Goal: Task Accomplishment & Management: Manage account settings

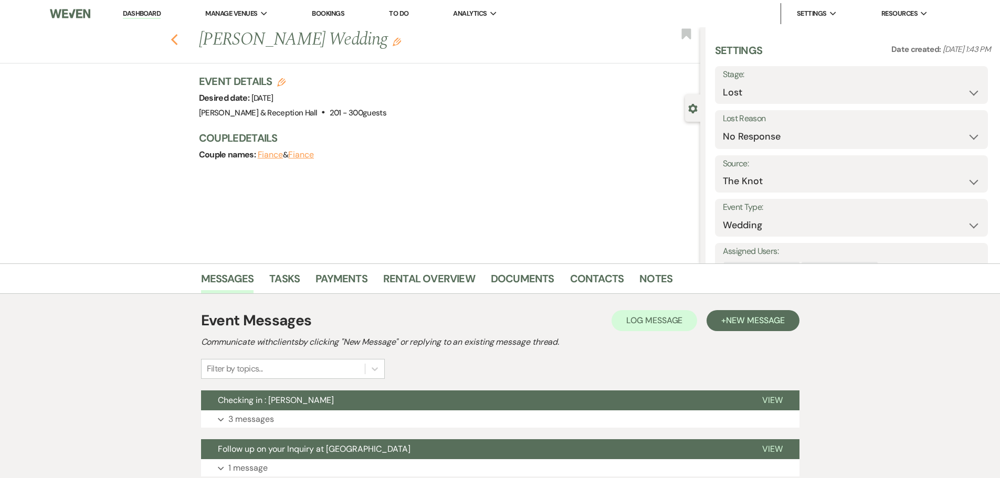
click at [178, 40] on icon "Previous" at bounding box center [175, 40] width 8 height 13
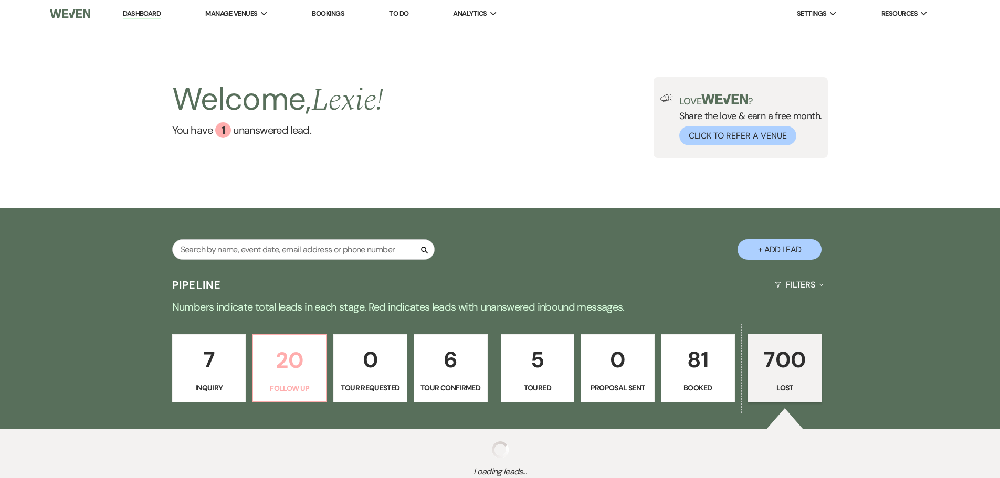
click at [301, 395] on link "20 Follow Up" at bounding box center [289, 368] width 75 height 68
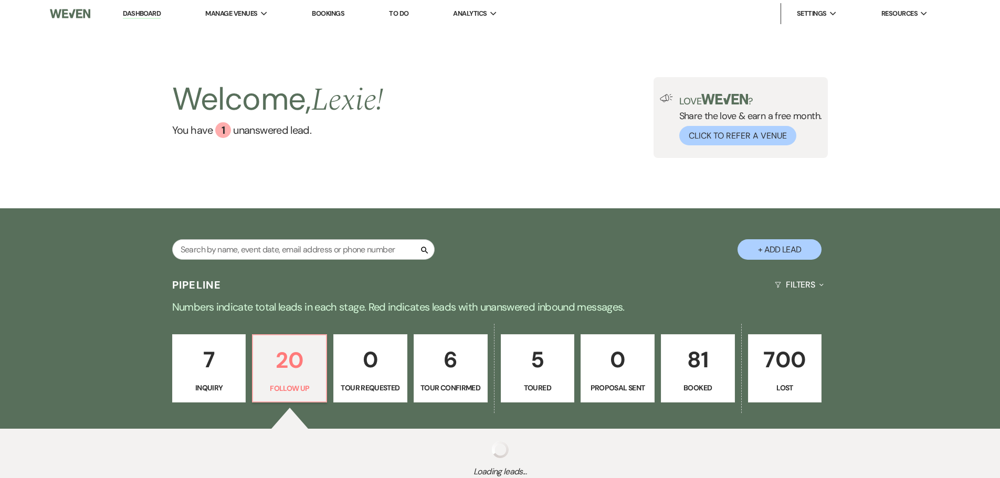
select select "9"
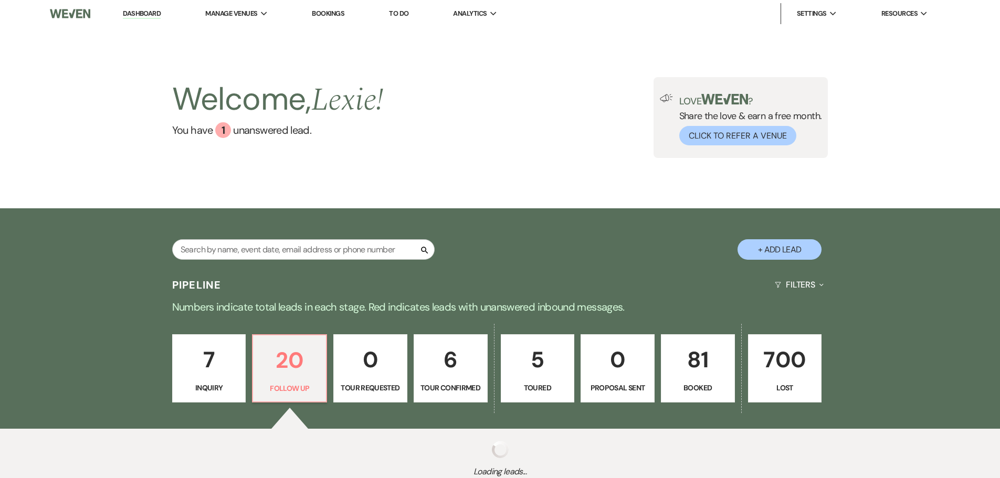
select select "9"
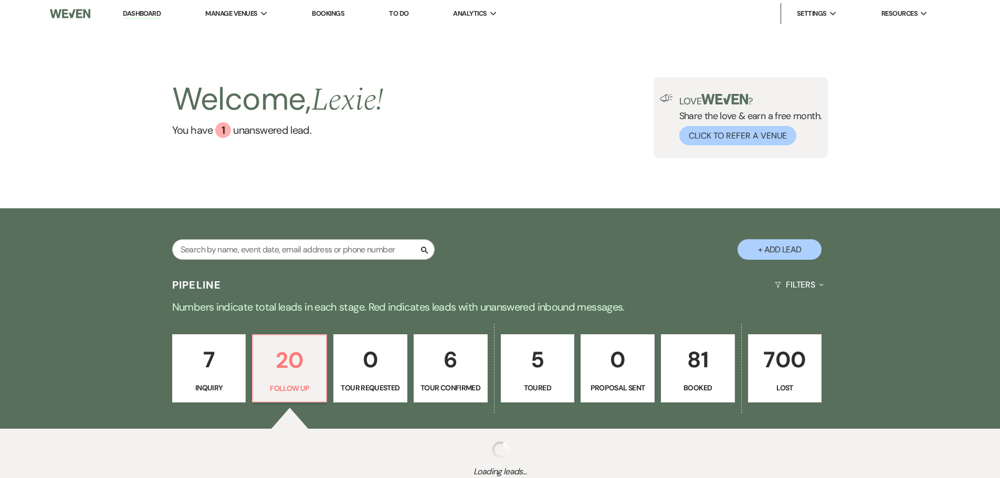
select select "9"
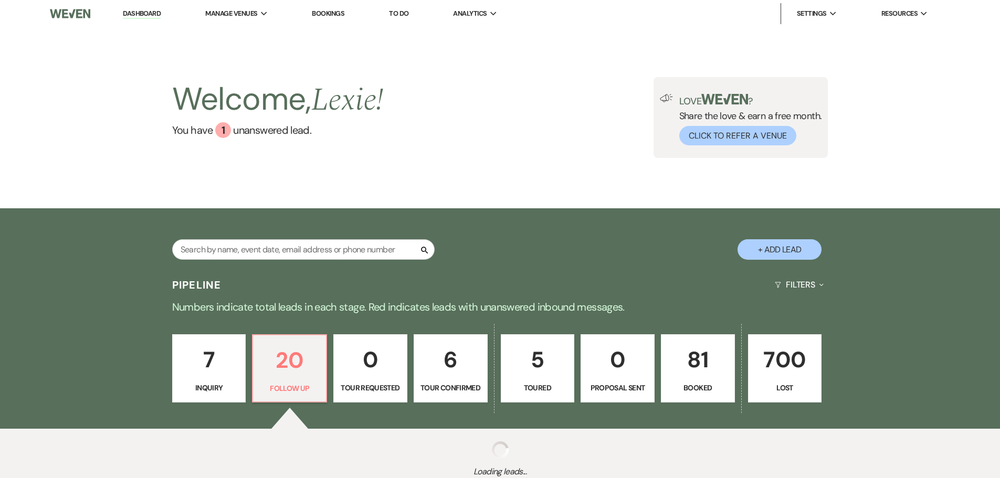
select select "9"
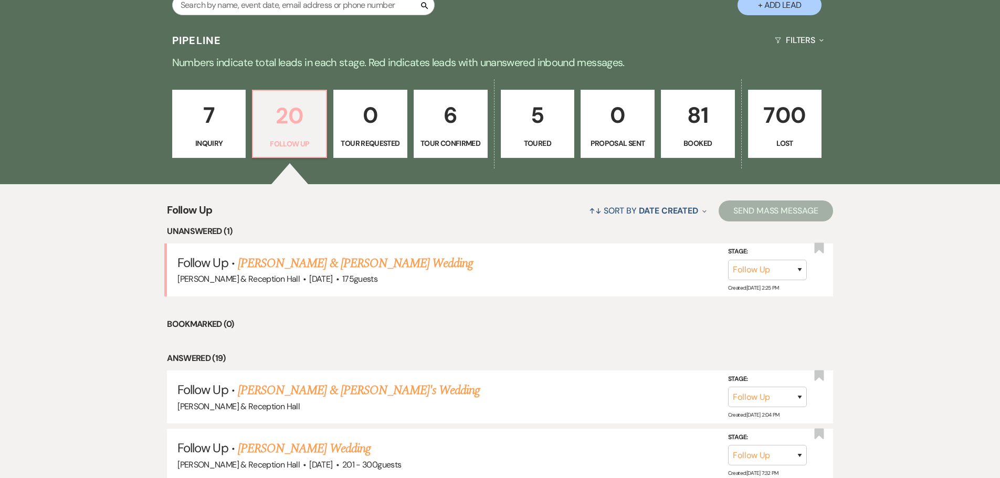
scroll to position [157, 0]
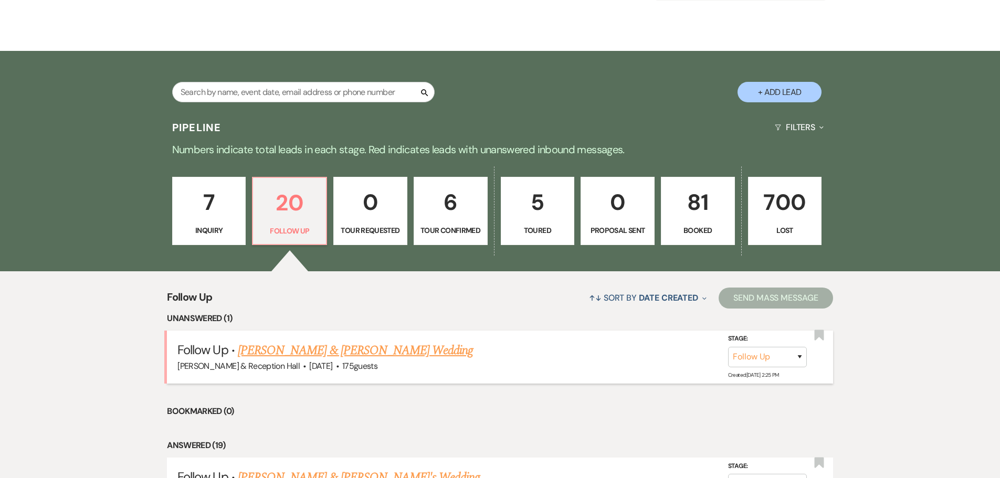
click at [375, 355] on link "Mitchell Forsgren & Kasey Richards's Wedding" at bounding box center [355, 350] width 235 height 19
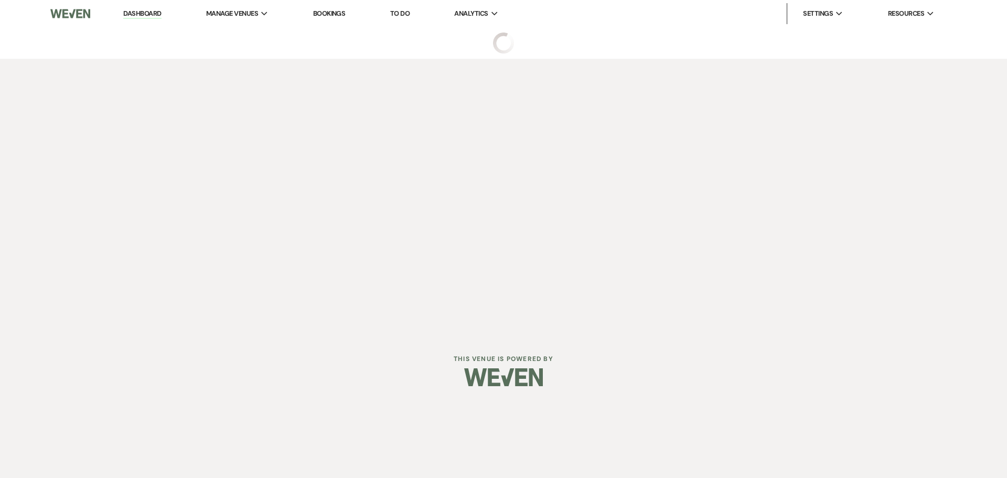
select select "9"
select select "5"
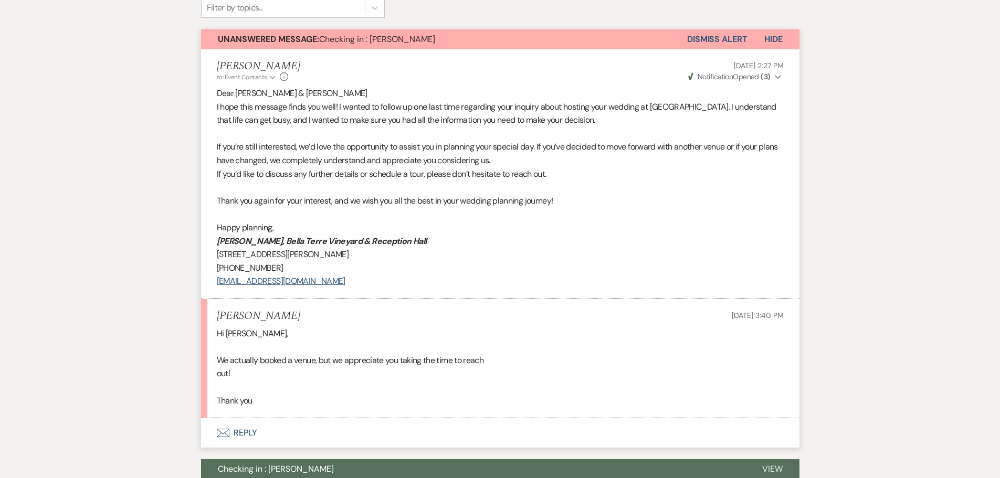
scroll to position [367, 0]
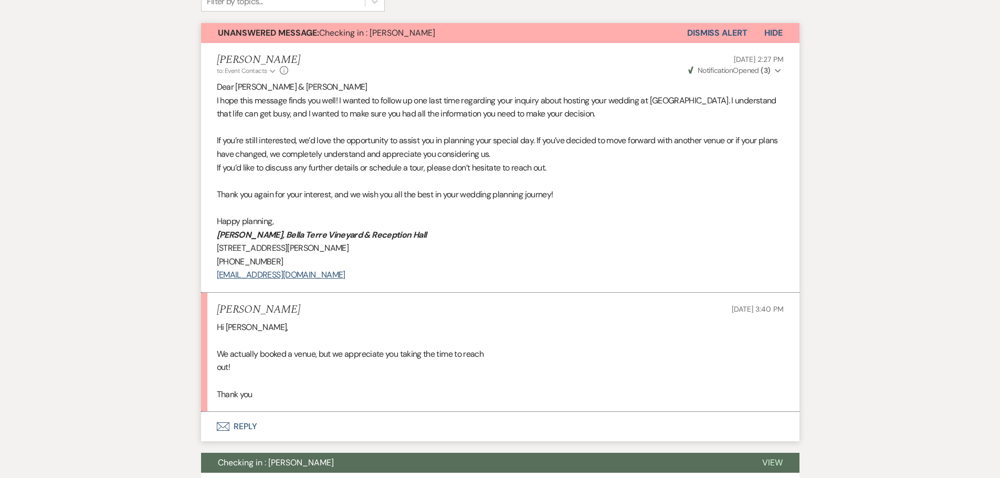
click at [238, 424] on button "Envelope Reply" at bounding box center [500, 426] width 598 height 29
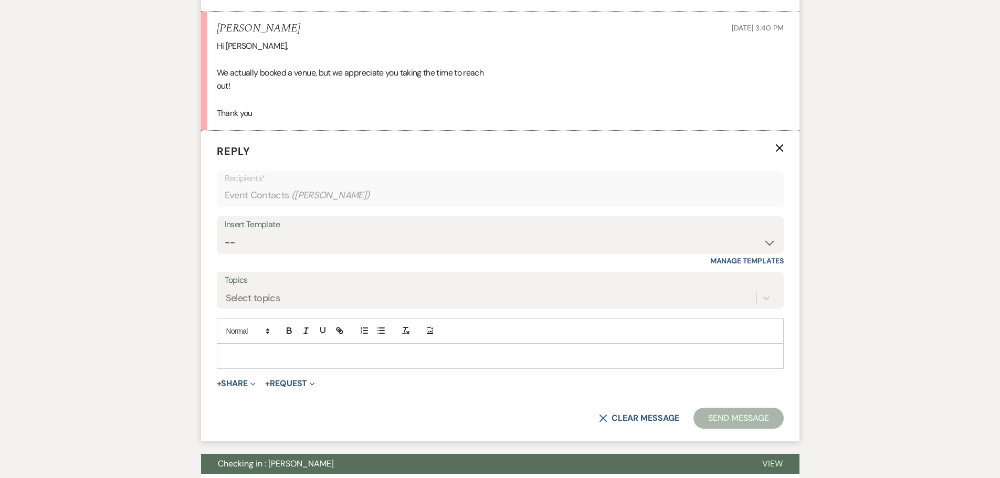
scroll to position [649, 0]
click at [256, 357] on p at bounding box center [500, 356] width 550 height 12
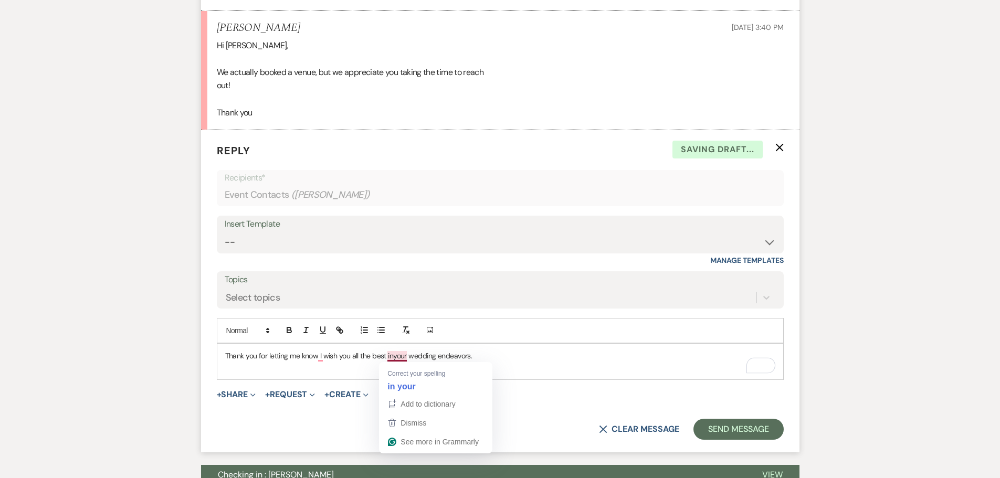
click at [395, 358] on p "Thank you for letting me know I wish you all the best inyour wedding endeavors." at bounding box center [500, 356] width 550 height 12
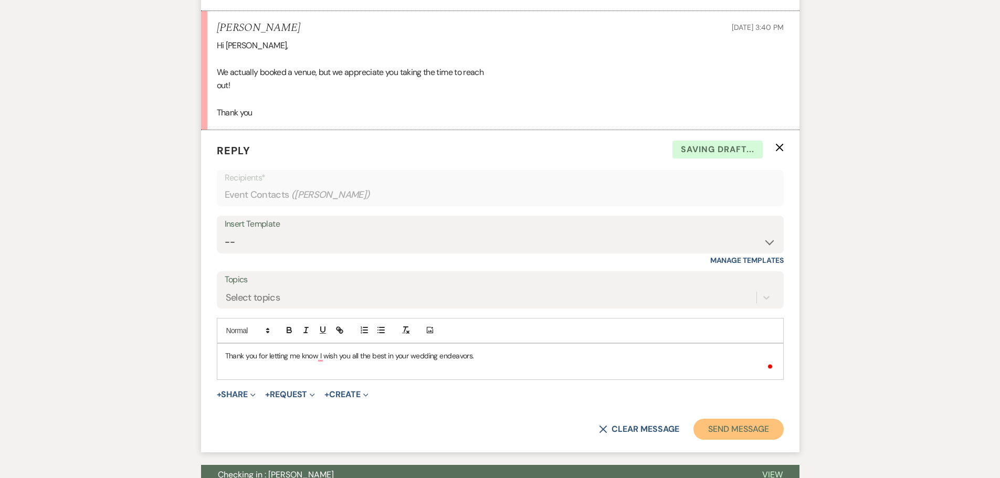
click at [762, 433] on button "Send Message" at bounding box center [738, 429] width 90 height 21
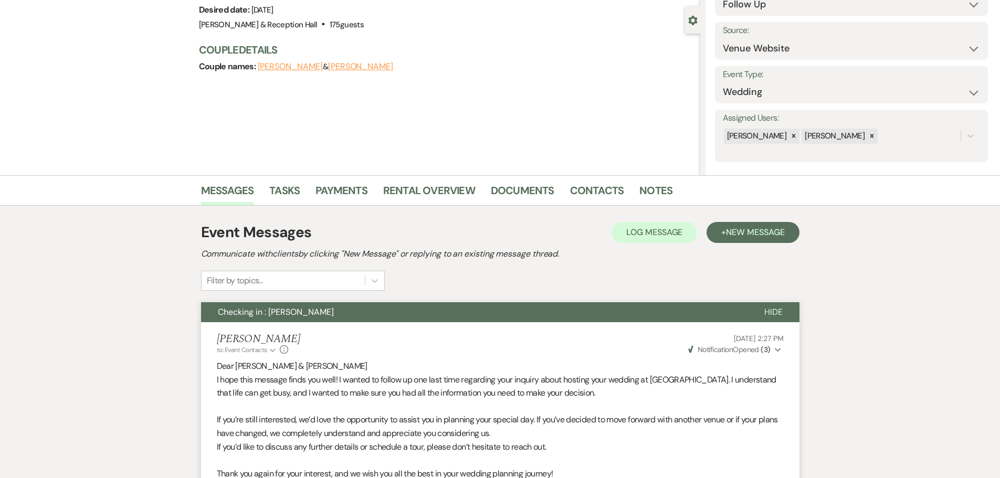
scroll to position [0, 0]
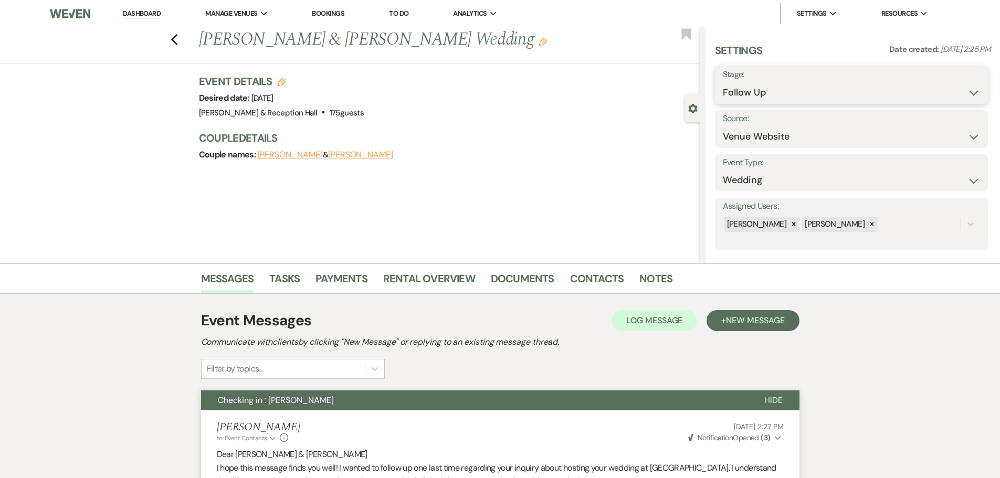
click at [746, 93] on select "Inquiry Follow Up Tour Requested Tour Confirmed Toured Proposal Sent Booked Lost" at bounding box center [850, 92] width 257 height 20
select select "8"
click at [722, 82] on select "Inquiry Follow Up Tour Requested Tour Confirmed Toured Proposal Sent Booked Lost" at bounding box center [850, 92] width 257 height 20
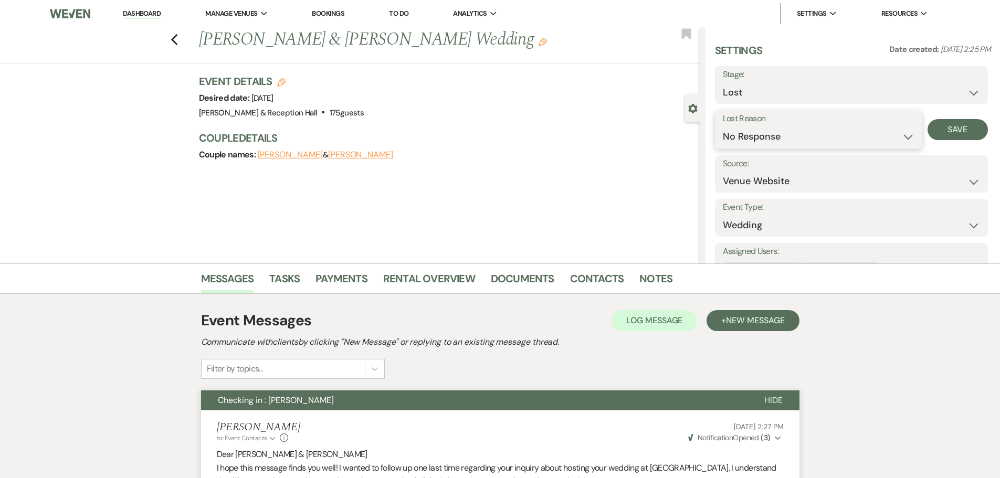
click at [768, 137] on select "Booked Elsewhere Budget Date Unavailable No Response Not a Good Match Capacity …" at bounding box center [818, 136] width 192 height 20
select select "6"
click at [722, 126] on select "Booked Elsewhere Budget Date Unavailable No Response Not a Good Match Capacity …" at bounding box center [818, 136] width 192 height 20
click at [934, 132] on button "Save" at bounding box center [957, 129] width 60 height 21
click at [175, 45] on icon "Previous" at bounding box center [175, 40] width 8 height 13
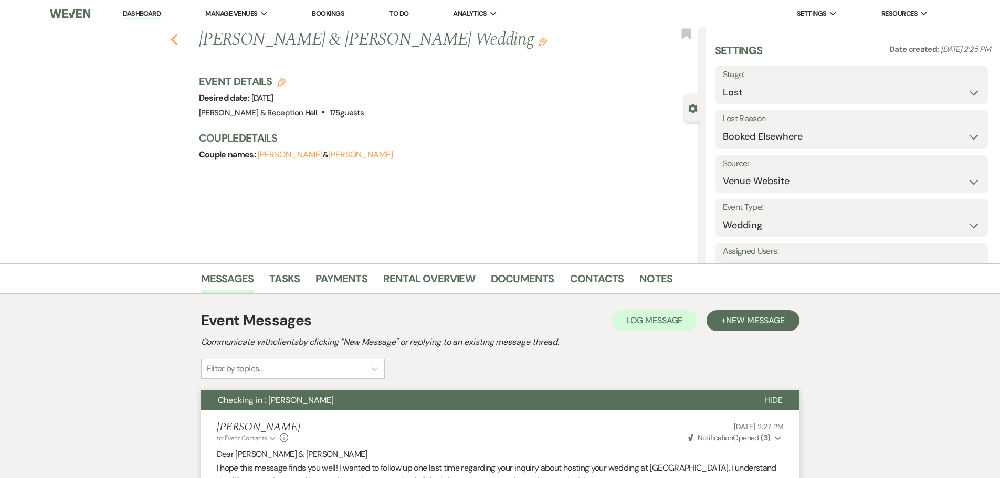
select select "9"
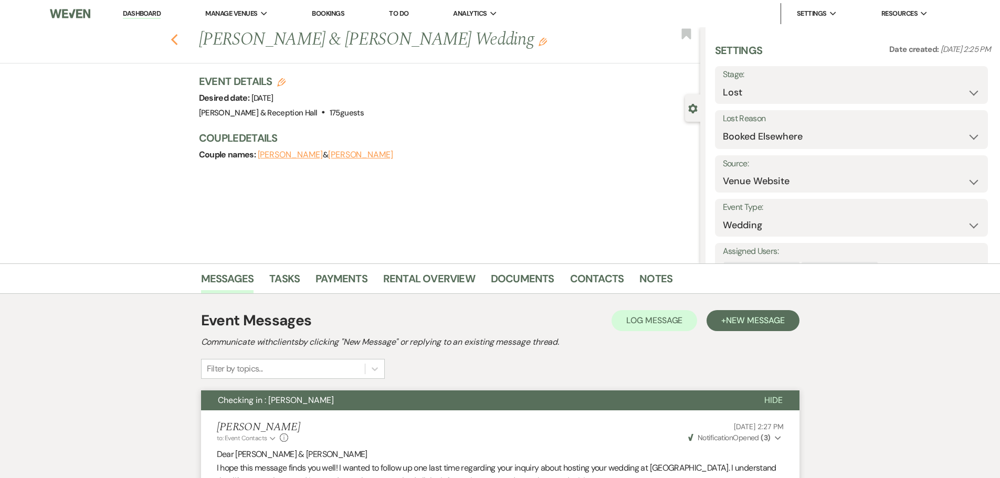
select select "9"
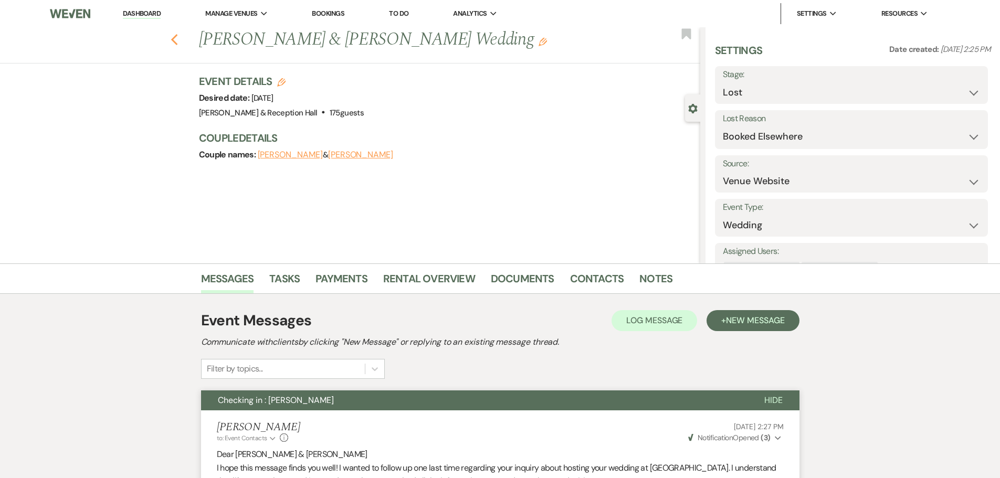
select select "9"
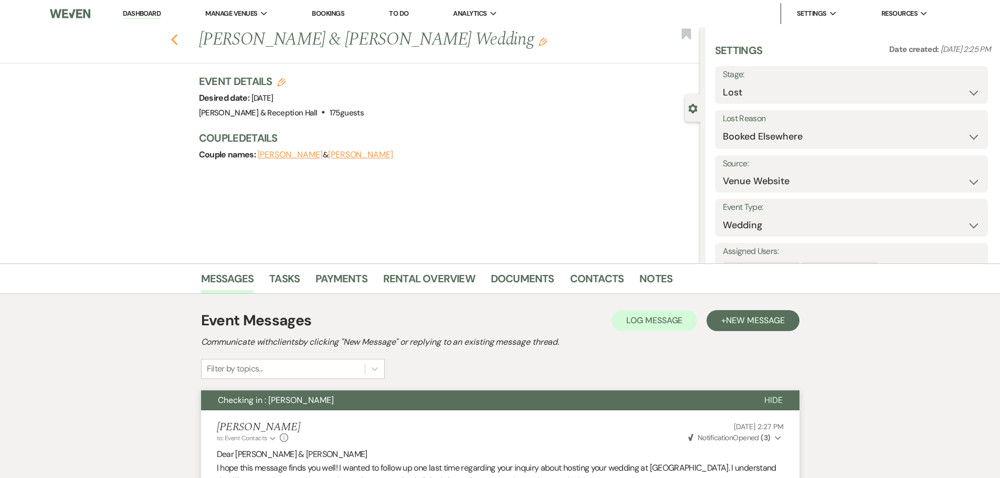
select select "9"
select select "8"
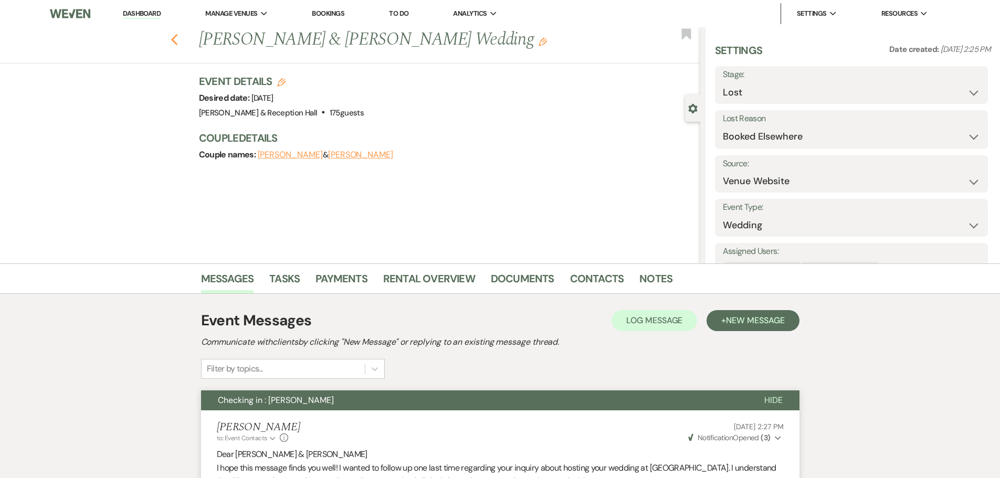
select select "6"
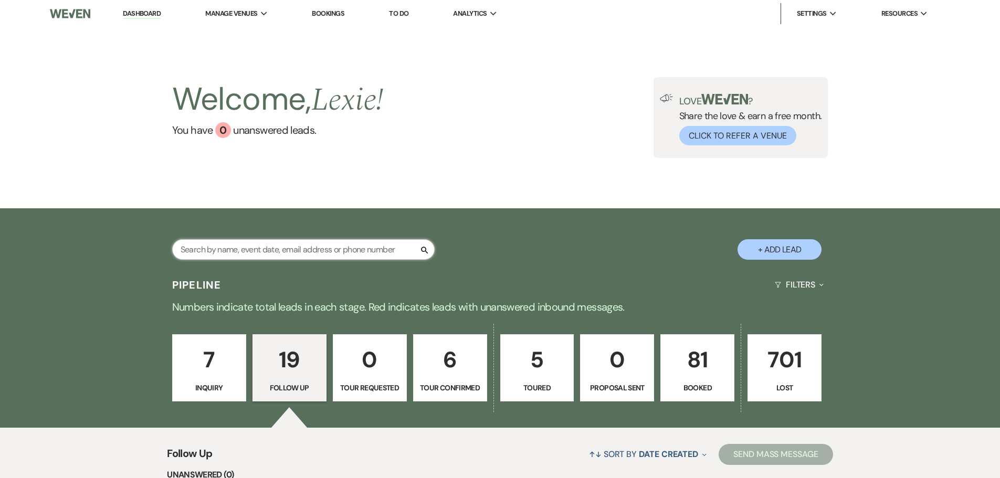
click at [309, 255] on input "text" at bounding box center [303, 249] width 262 height 20
type input "[PERSON_NAME]"
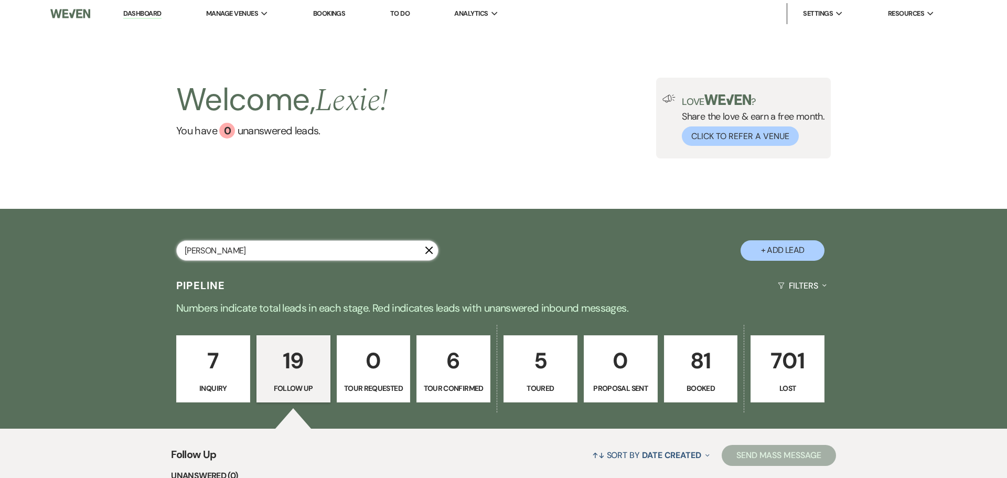
select select "8"
select select "5"
select select "8"
select select "5"
select select "8"
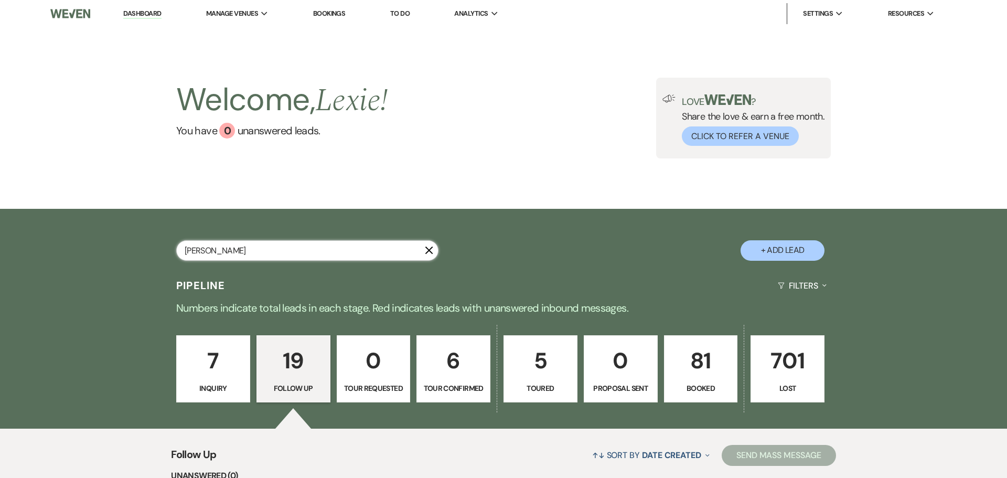
select select "5"
select select "8"
select select "5"
select select "8"
select select "6"
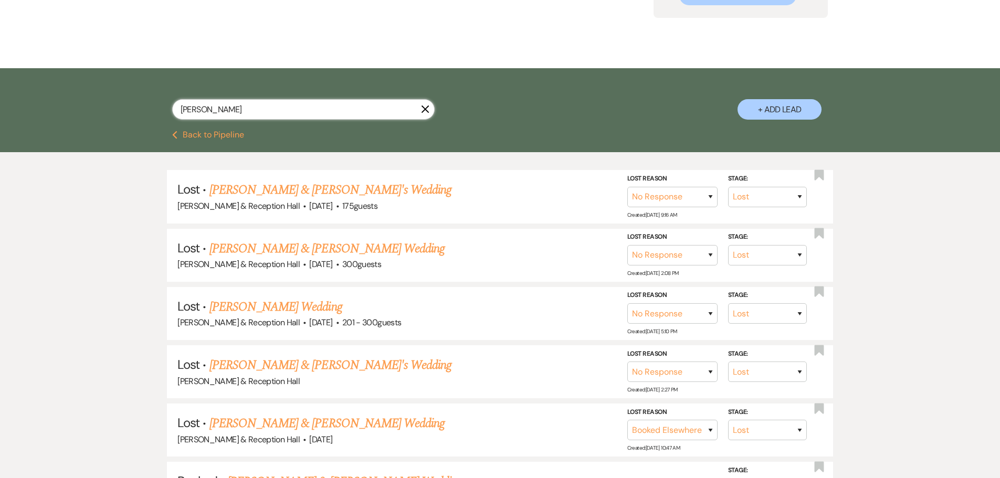
scroll to position [321, 0]
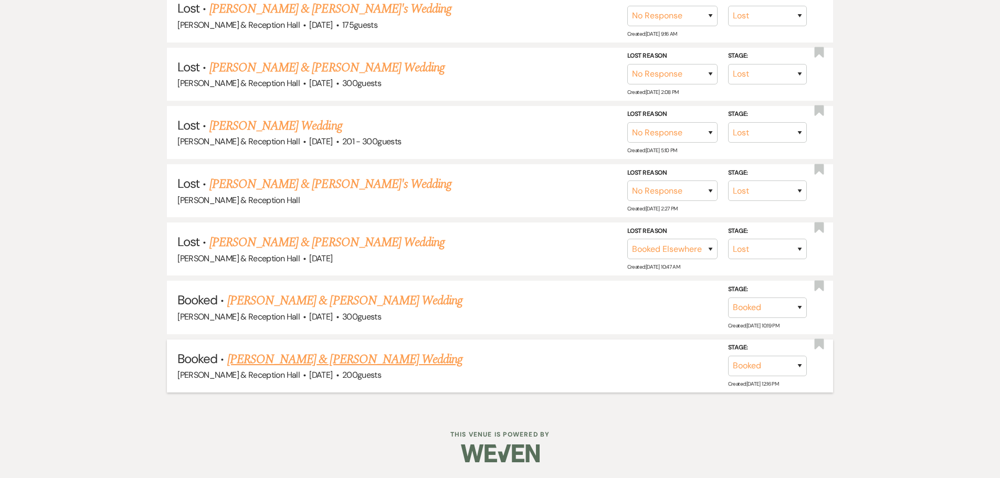
type input "[PERSON_NAME]"
click at [337, 360] on link "[PERSON_NAME] & [PERSON_NAME] Wedding" at bounding box center [344, 359] width 235 height 19
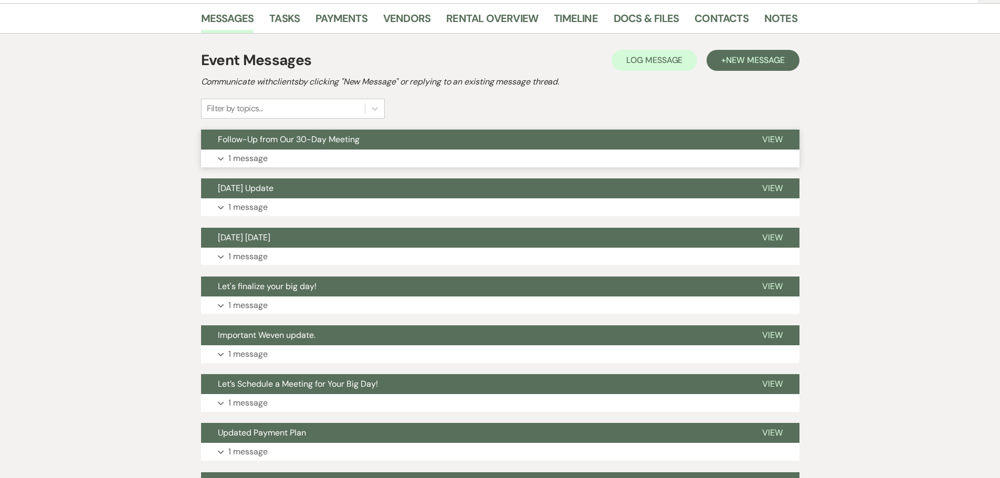
scroll to position [157, 0]
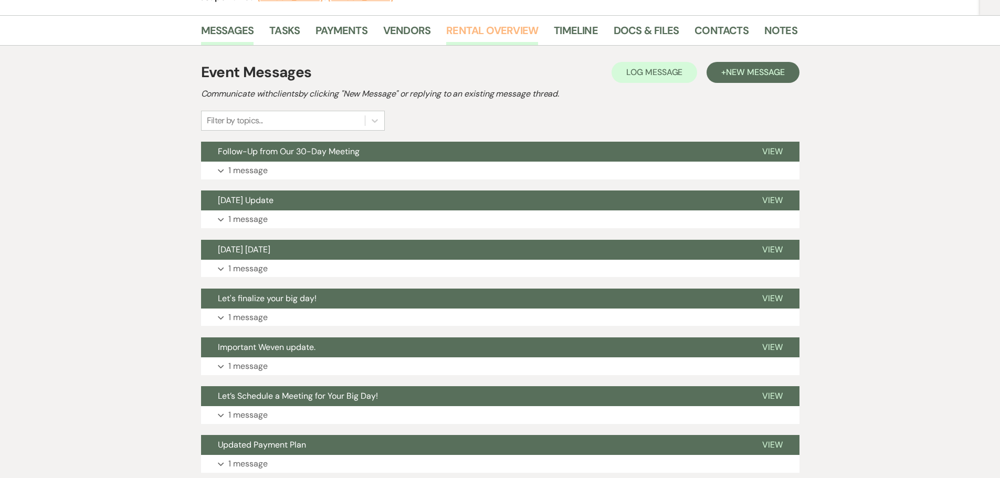
click at [512, 26] on link "Rental Overview" at bounding box center [492, 33] width 92 height 23
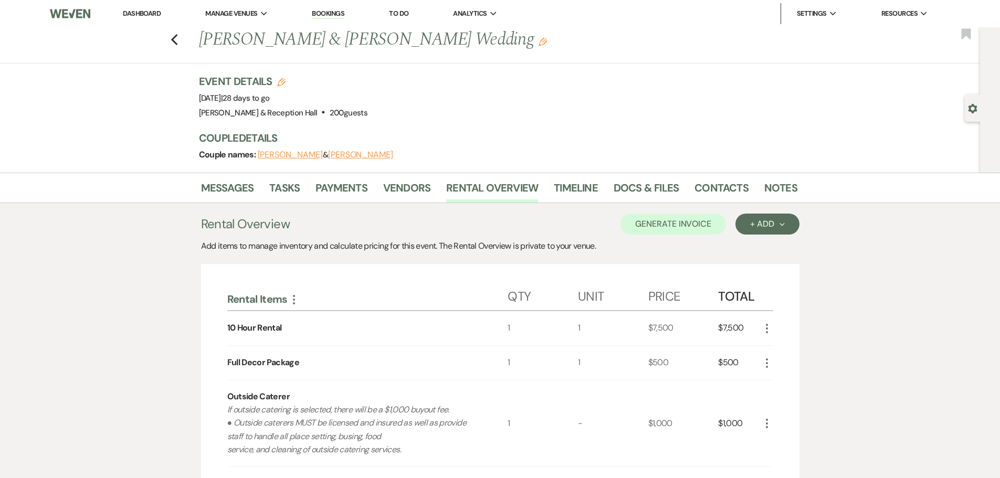
click at [174, 42] on div "Previous [PERSON_NAME] & [PERSON_NAME] Wedding Edit Bookmark" at bounding box center [487, 45] width 985 height 36
click at [177, 41] on icon "Previous" at bounding box center [175, 40] width 8 height 13
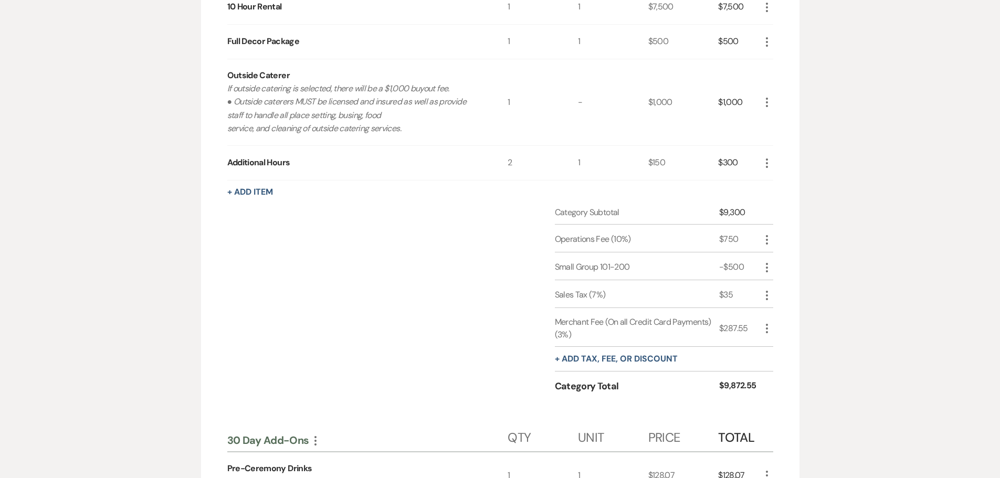
select select "8"
select select "5"
select select "8"
select select "5"
select select "8"
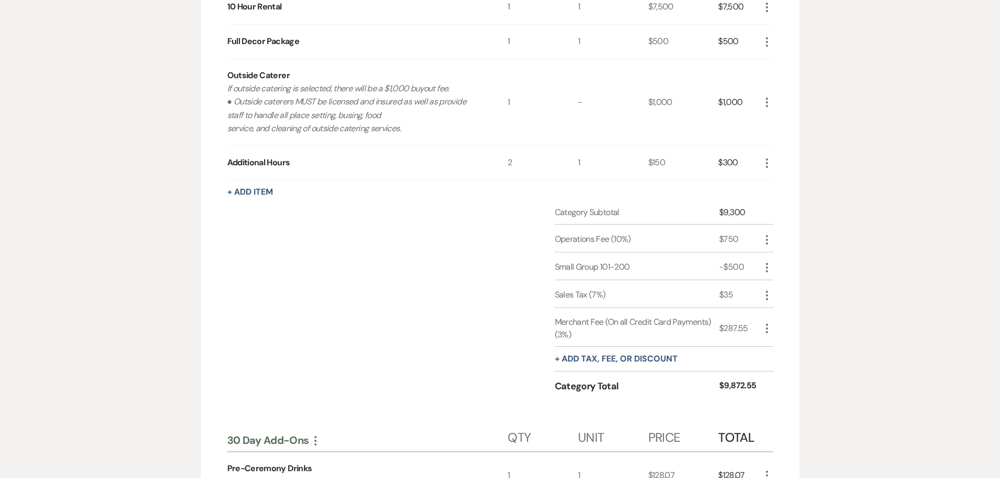
select select "5"
select select "8"
select select "5"
select select "8"
select select "6"
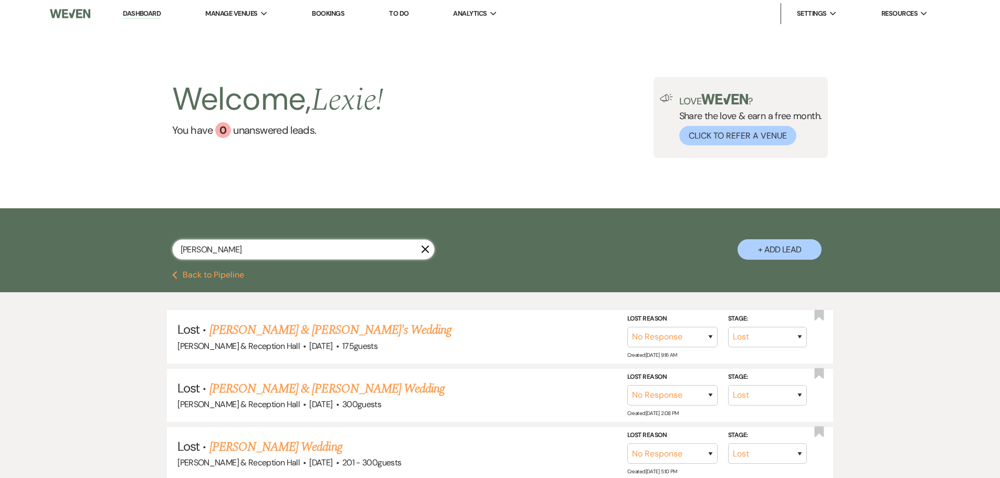
drag, startPoint x: 256, startPoint y: 250, endPoint x: 54, endPoint y: 249, distance: 202.5
click at [54, 249] on div "[PERSON_NAME] + Add Lead" at bounding box center [500, 239] width 1000 height 63
type input "[PERSON_NAME]"
select select "8"
select select "5"
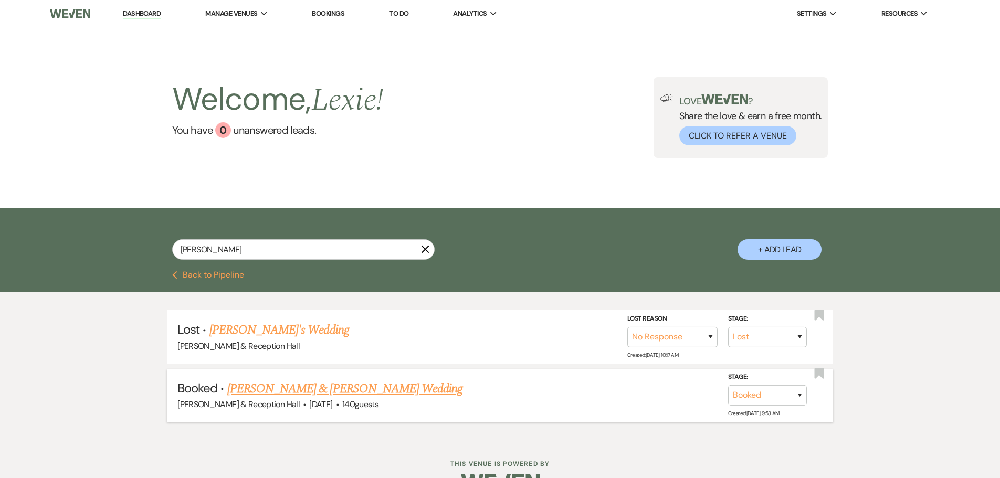
click at [305, 382] on link "[PERSON_NAME] & [PERSON_NAME] Wedding" at bounding box center [344, 388] width 235 height 19
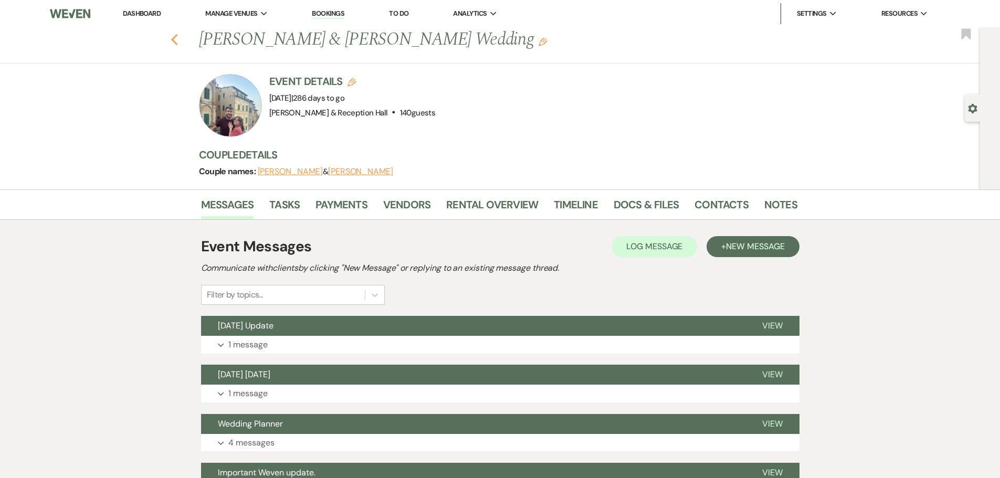
click at [177, 42] on use "button" at bounding box center [174, 40] width 7 height 12
select select "8"
select select "5"
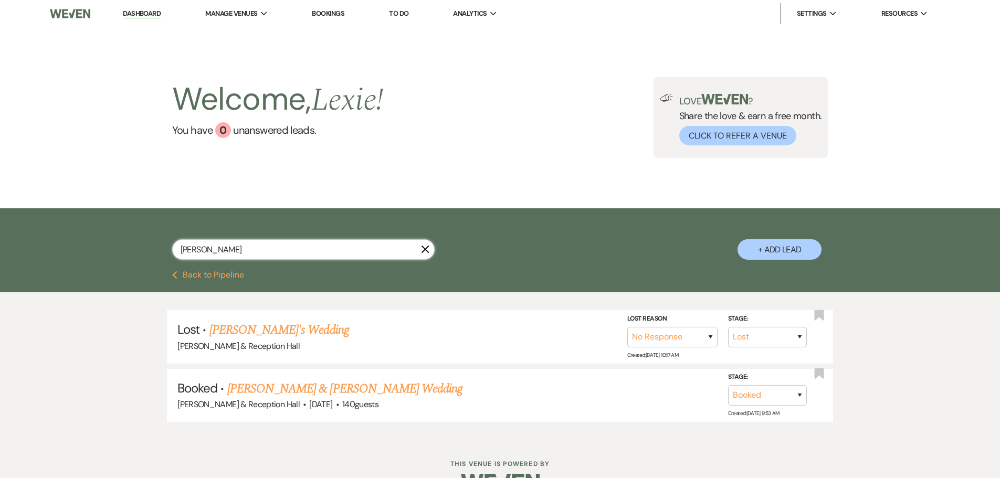
drag, startPoint x: 267, startPoint y: 242, endPoint x: 0, endPoint y: 252, distance: 266.7
click at [0, 252] on div "[PERSON_NAME] X + Add Lead" at bounding box center [500, 239] width 1000 height 63
type input "[PERSON_NAME]"
select select "8"
select select "5"
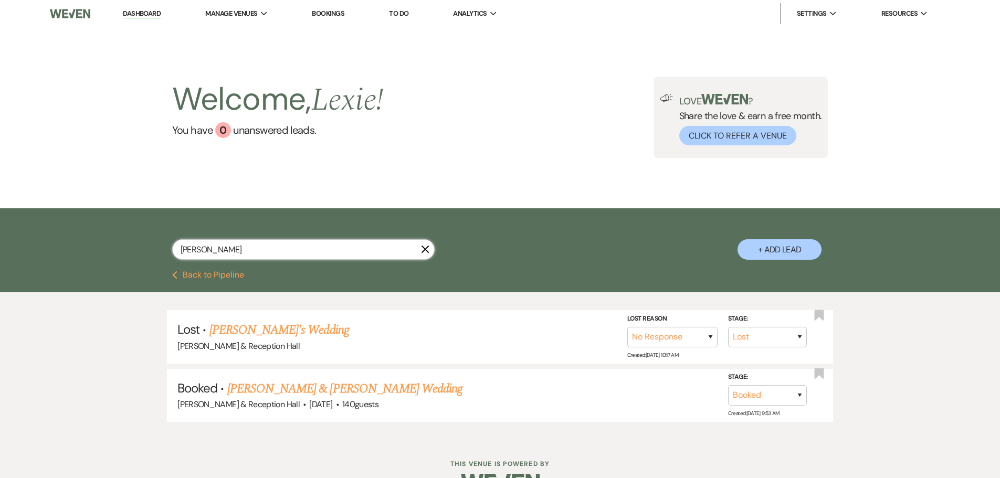
select select "8"
select select "5"
select select "8"
select select "5"
select select "8"
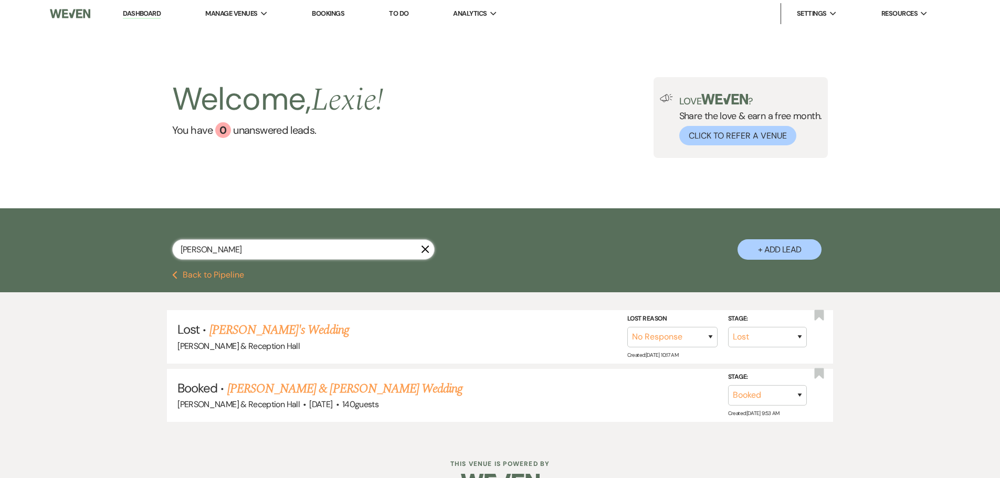
select select "5"
select select "8"
select select "6"
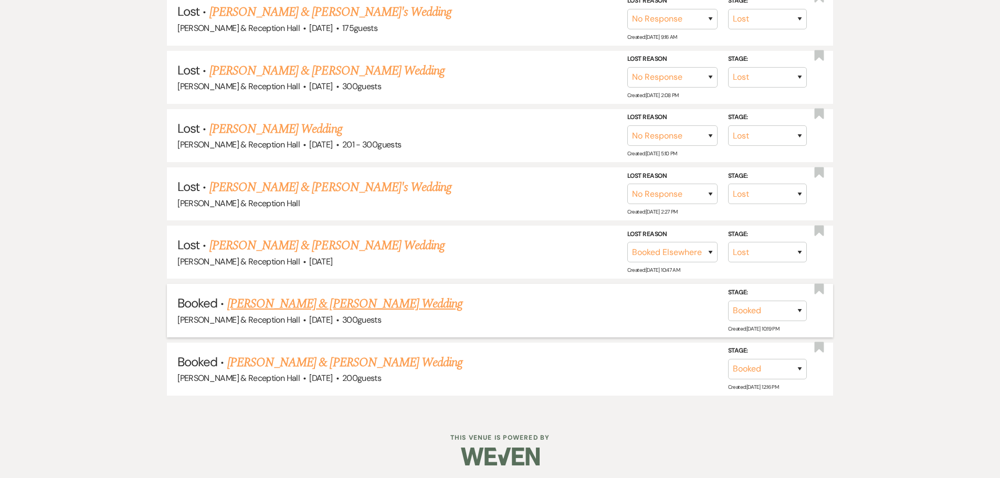
scroll to position [321, 0]
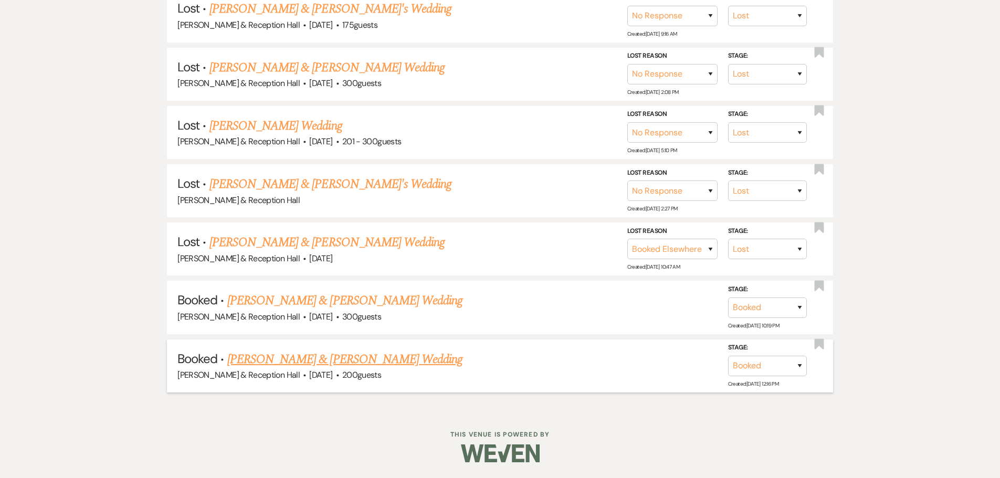
type input "[PERSON_NAME]"
click at [348, 352] on link "[PERSON_NAME] & [PERSON_NAME] Wedding" at bounding box center [344, 359] width 235 height 19
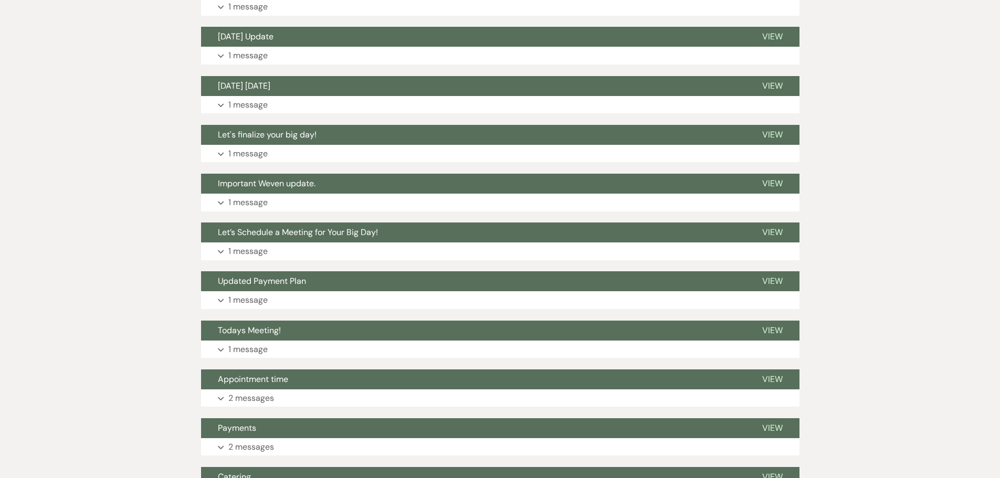
scroll to position [59, 0]
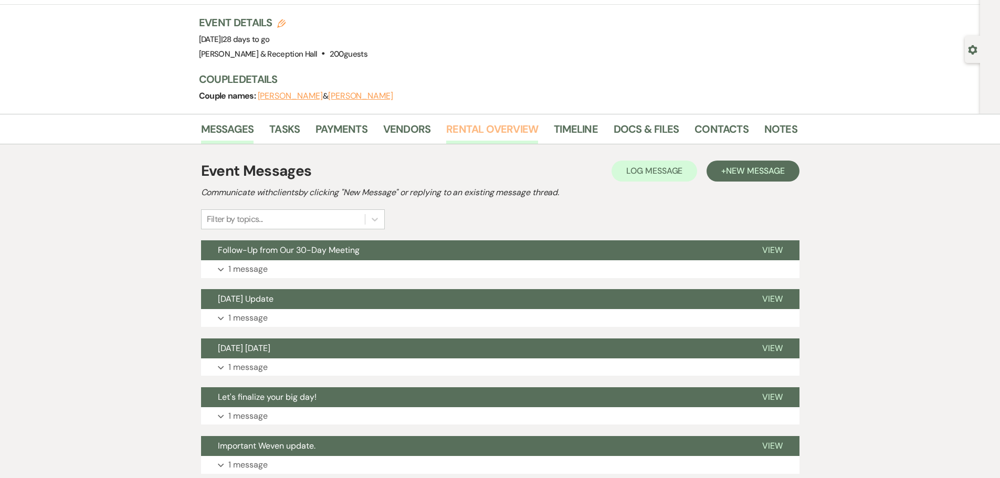
click at [471, 126] on link "Rental Overview" at bounding box center [492, 132] width 92 height 23
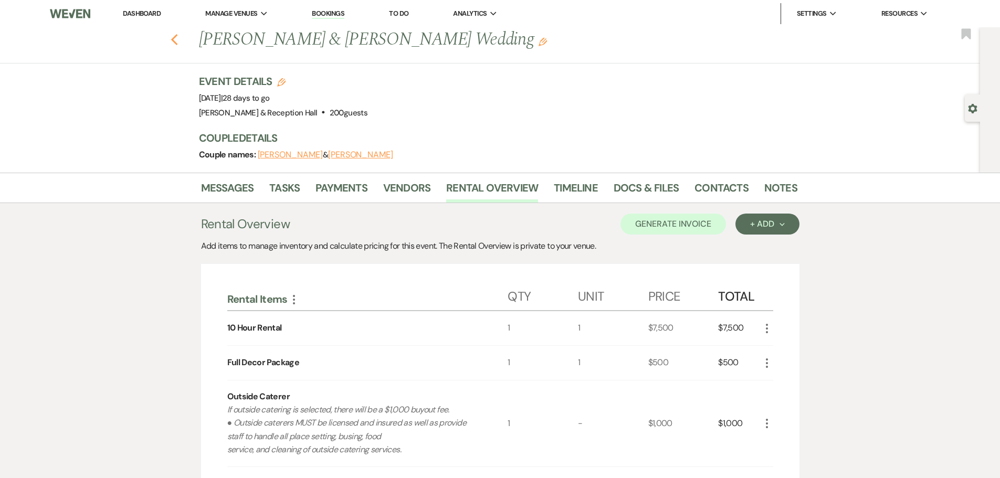
click at [177, 36] on icon "Previous" at bounding box center [175, 40] width 8 height 13
select select "8"
select select "5"
select select "8"
select select "5"
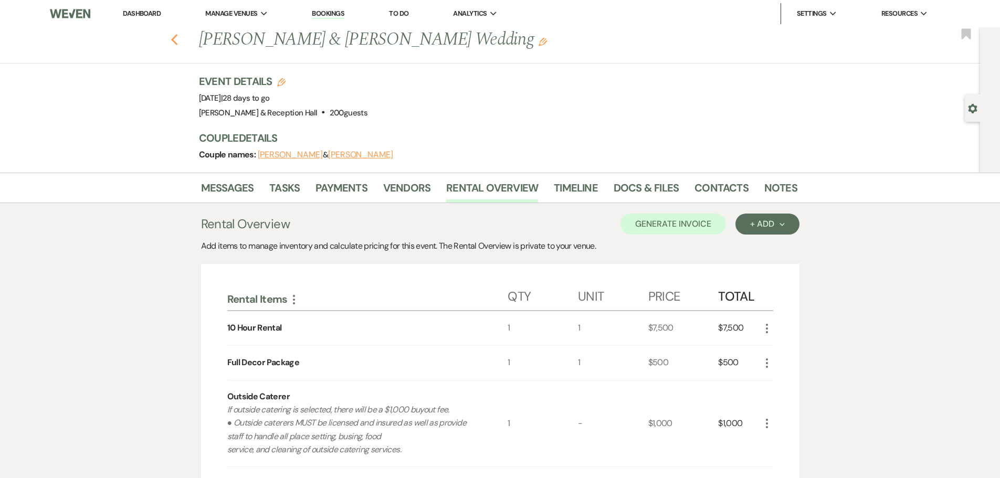
select select "8"
select select "5"
select select "8"
select select "5"
select select "8"
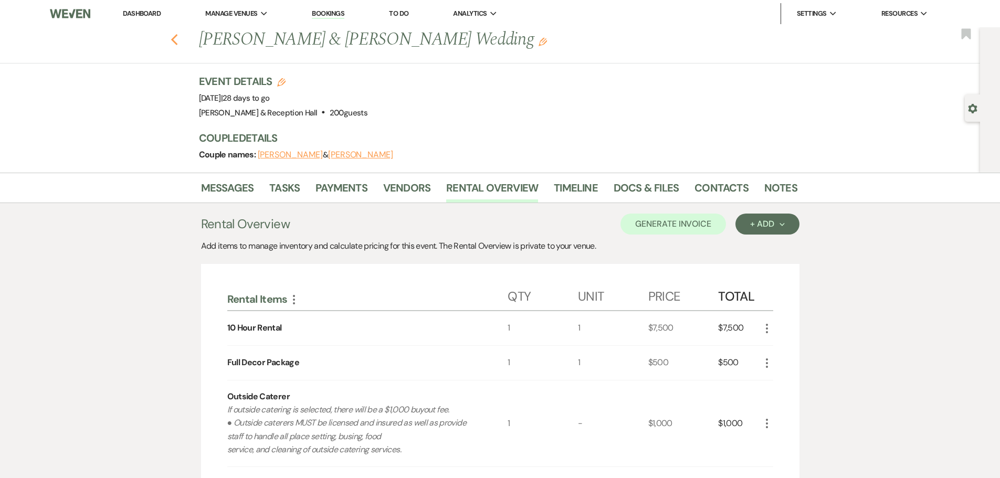
select select "6"
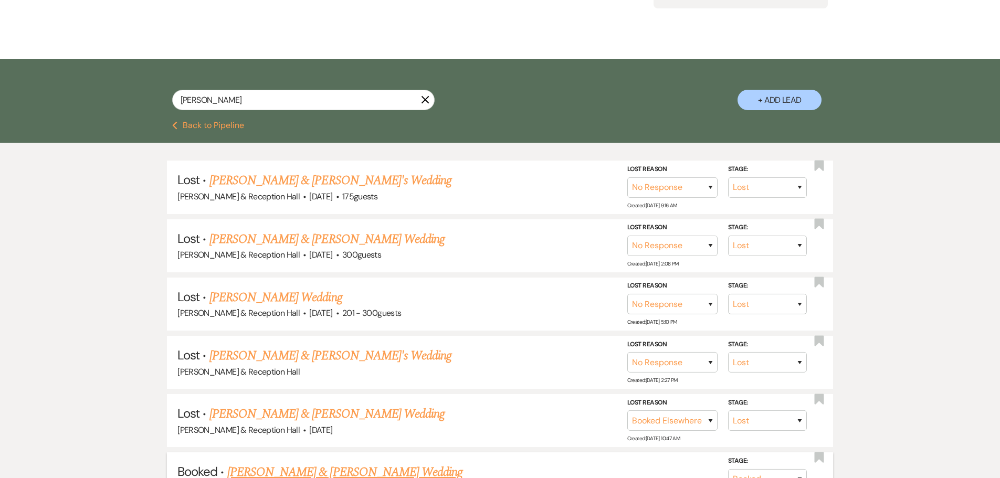
scroll to position [262, 0]
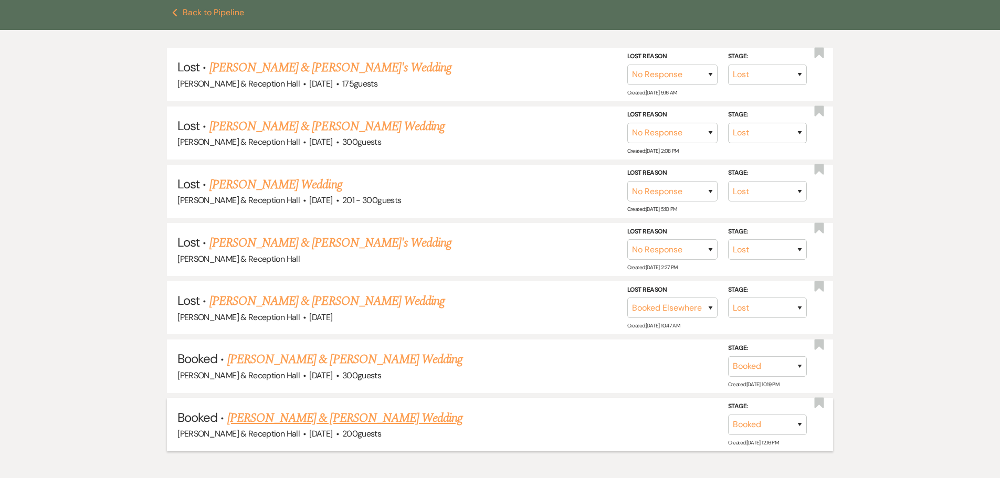
click at [302, 413] on link "[PERSON_NAME] & [PERSON_NAME] Wedding" at bounding box center [344, 418] width 235 height 19
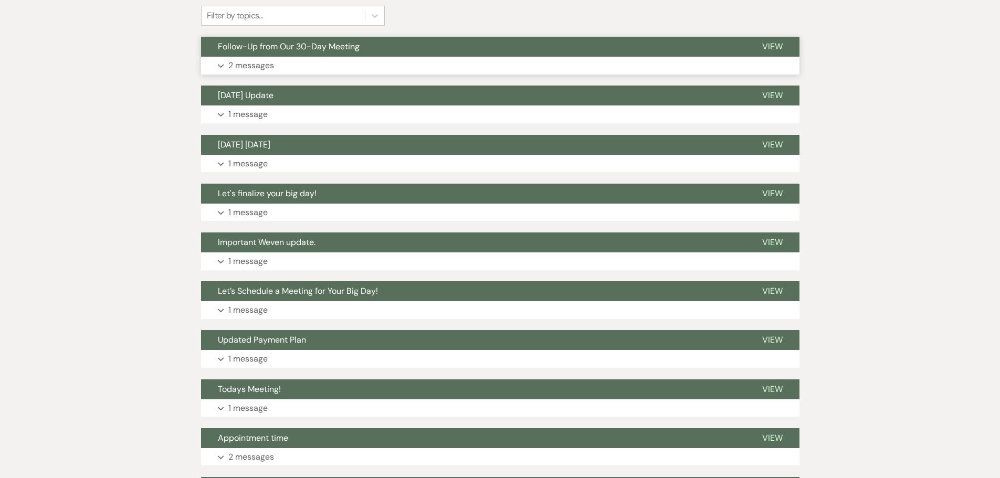
click at [268, 56] on button "Follow-Up from Our 30-Day Meeting" at bounding box center [473, 47] width 544 height 20
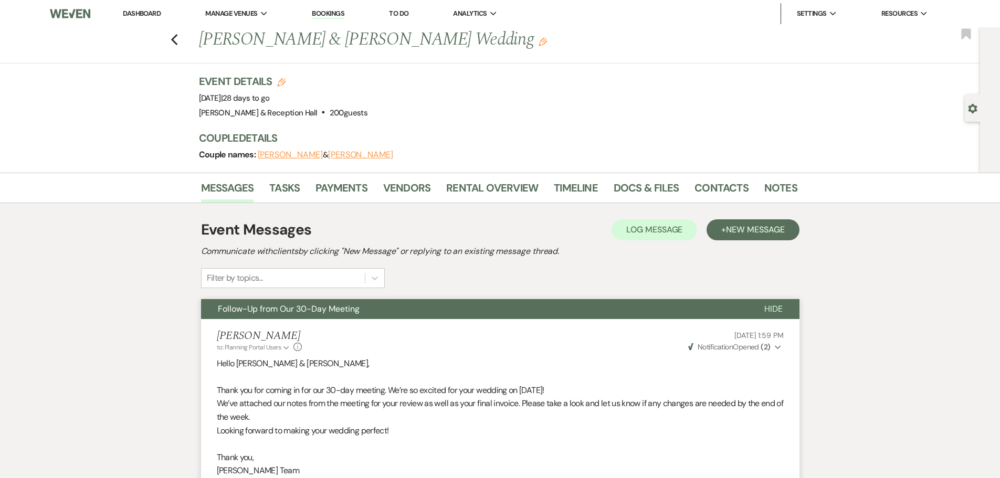
click at [157, 10] on link "Dashboard" at bounding box center [142, 13] width 38 height 9
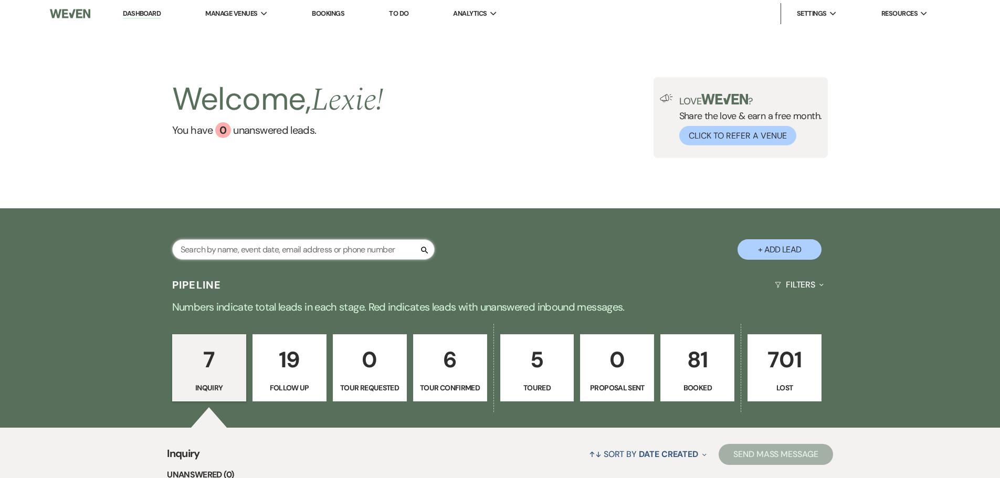
click at [309, 253] on input "text" at bounding box center [303, 249] width 262 height 20
type input "D"
click at [227, 267] on div "Search" at bounding box center [303, 253] width 262 height 29
click at [225, 249] on input "text" at bounding box center [303, 249] width 262 height 20
type input "[PERSON_NAME]"
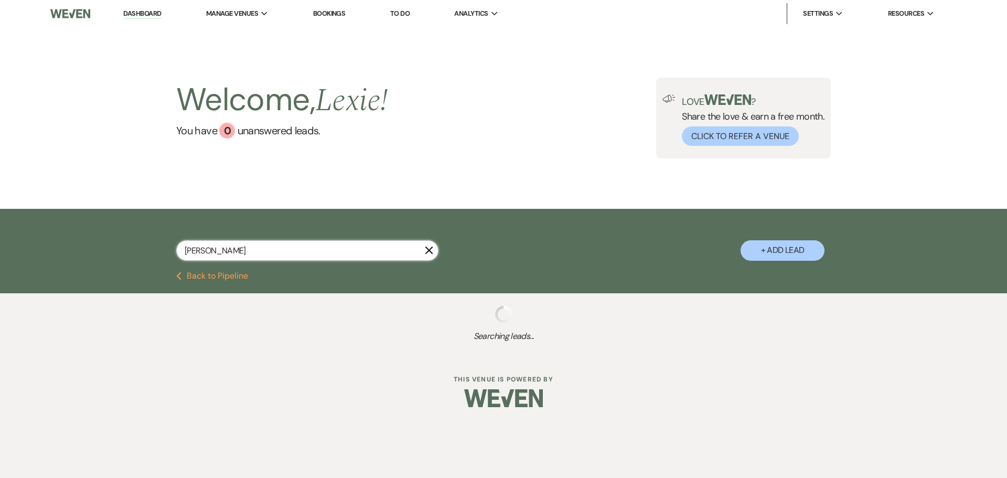
select select "8"
select select "5"
select select "8"
select select "5"
select select "8"
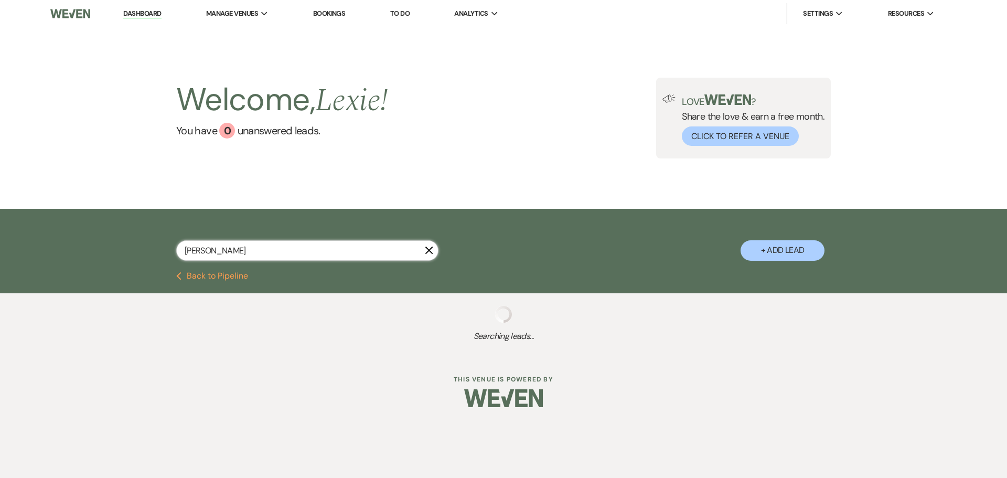
select select "5"
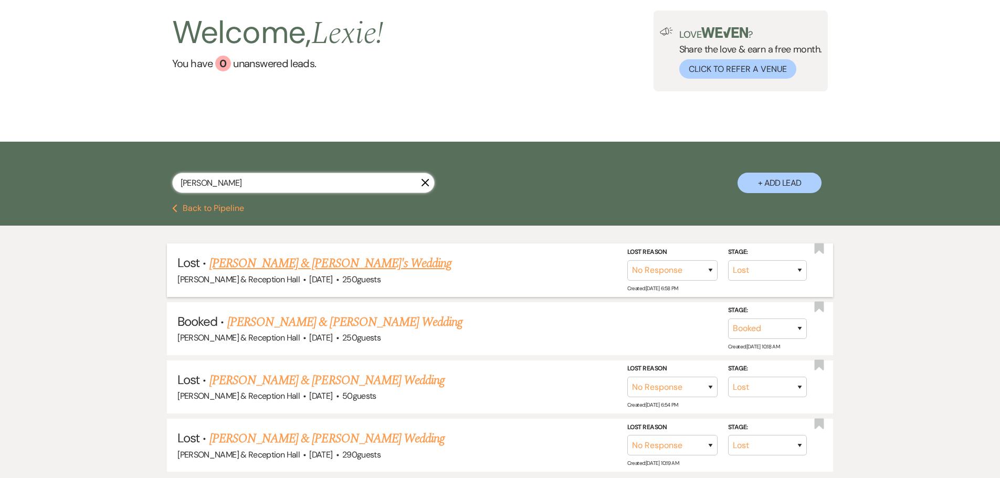
scroll to position [146, 0]
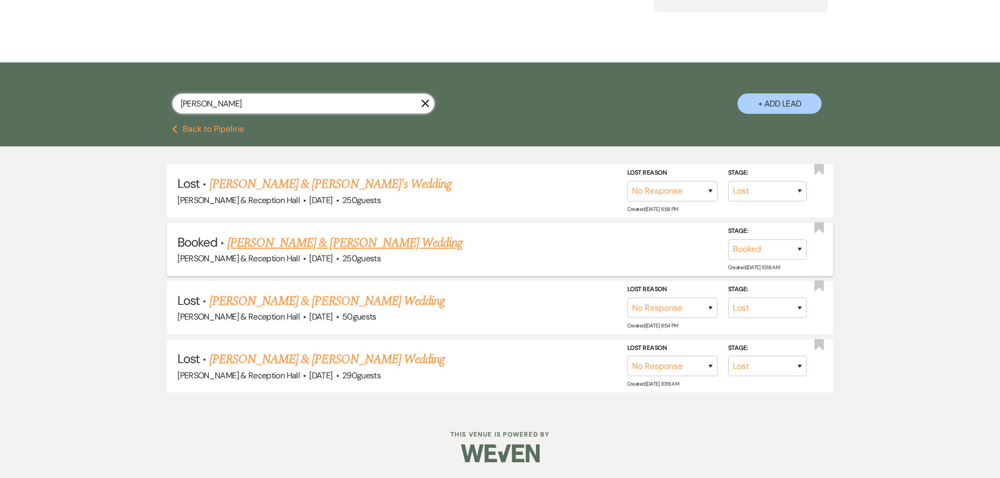
type input "[PERSON_NAME]"
click at [322, 249] on link "[PERSON_NAME] & [PERSON_NAME] Wedding" at bounding box center [344, 242] width 235 height 19
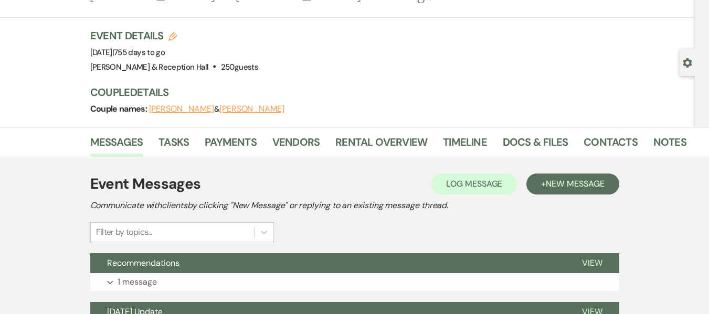
scroll to position [47, 0]
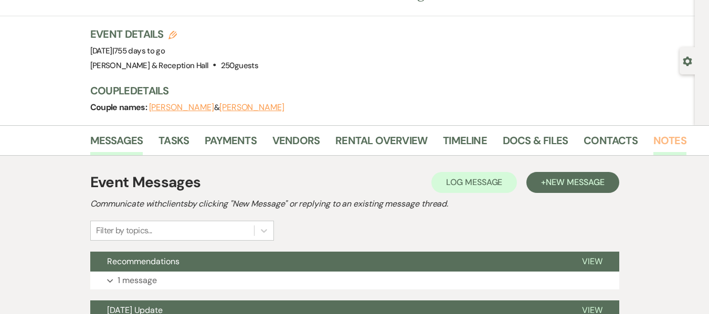
click at [673, 142] on link "Notes" at bounding box center [669, 143] width 33 height 23
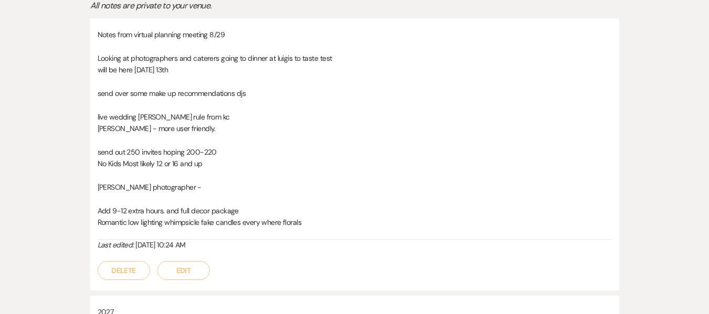
scroll to position [249, 0]
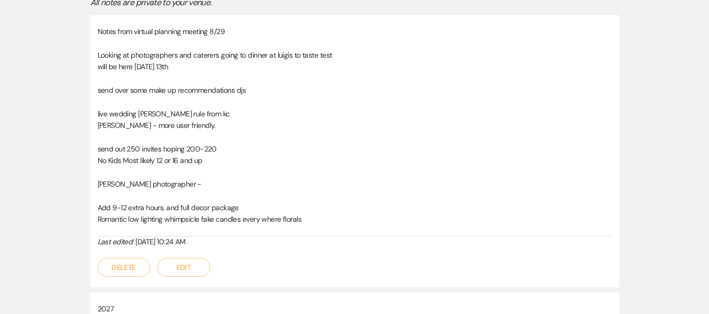
click at [189, 267] on button "Edit" at bounding box center [183, 267] width 52 height 19
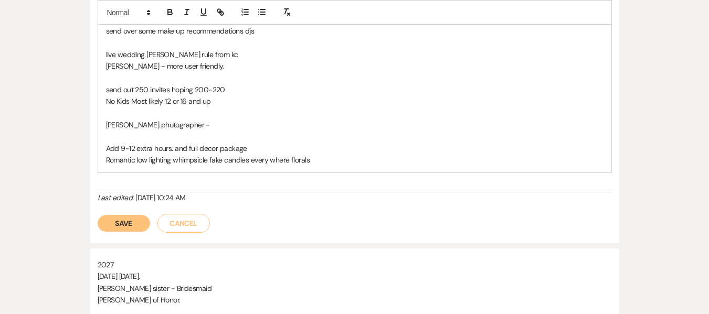
scroll to position [342, 0]
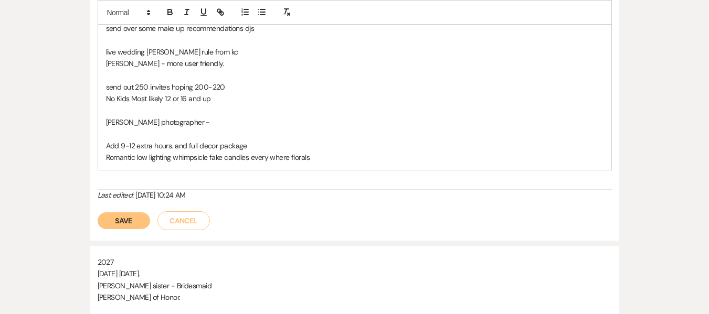
click at [119, 226] on button "Save" at bounding box center [124, 220] width 52 height 17
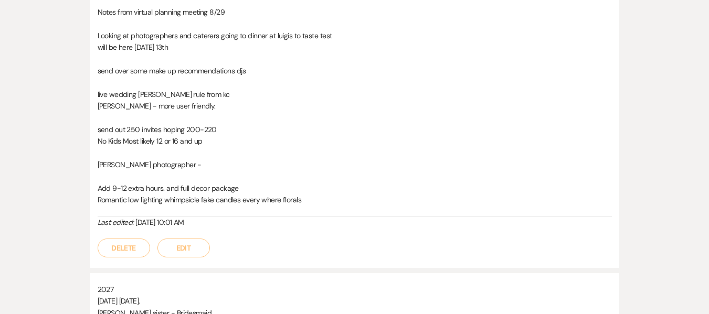
scroll to position [271, 0]
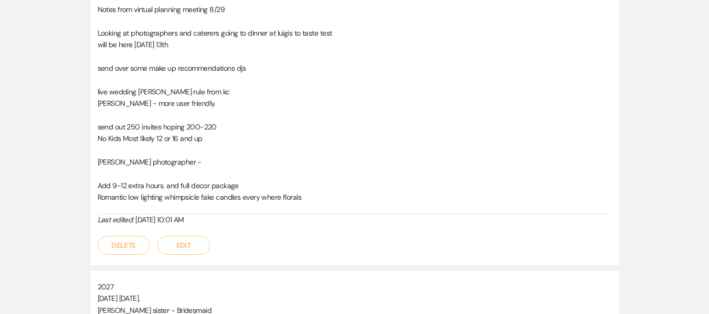
click at [701, 142] on div "Messages Tasks Payments Vendors Rental Overview Timeline Docs & Files Contacts …" at bounding box center [354, 188] width 709 height 575
